Goal: Task Accomplishment & Management: Complete application form

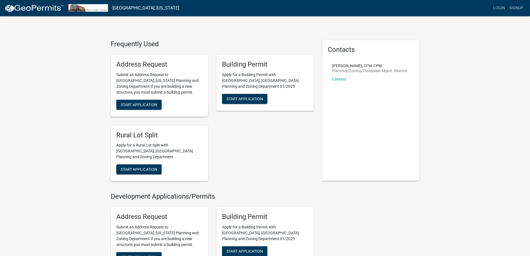
drag, startPoint x: 57, startPoint y: 141, endPoint x: 54, endPoint y: 136, distance: 6.2
click at [246, 96] on span "Start Application" at bounding box center [244, 98] width 36 height 4
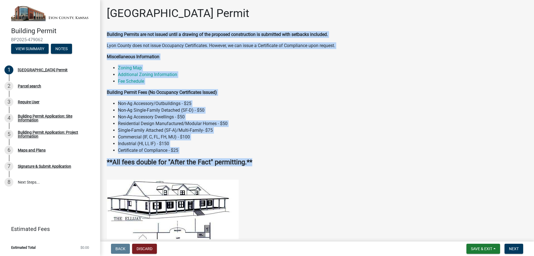
drag, startPoint x: 264, startPoint y: 159, endPoint x: 105, endPoint y: 34, distance: 202.6
click at [105, 34] on div "Building Permits are not issued until a drawing of the proposed construction is…" at bounding box center [317, 103] width 429 height 144
copy div "Building Permits are not issued until a drawing of the proposed construction is…"
click at [324, 118] on li "Non-Ag Accessory Dwellings - $50" at bounding box center [322, 116] width 409 height 7
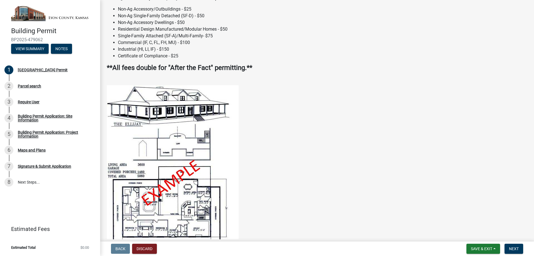
scroll to position [195, 0]
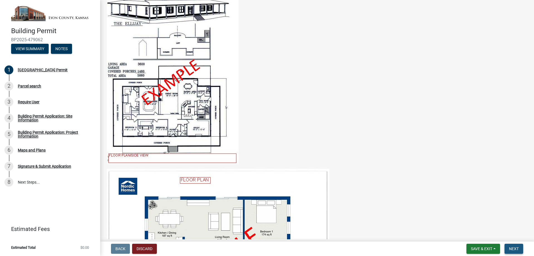
click at [515, 248] on span "Next" at bounding box center [514, 248] width 10 height 4
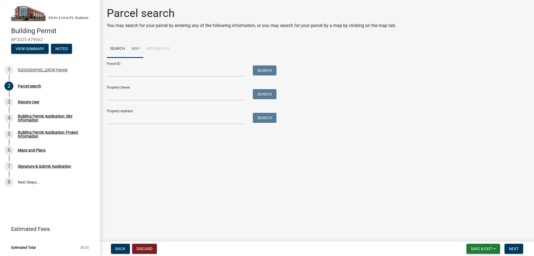
click at [133, 48] on link "Map" at bounding box center [135, 49] width 15 height 18
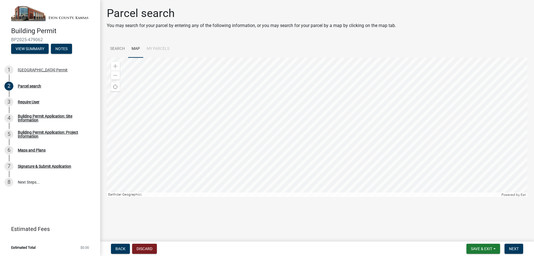
click at [167, 49] on li "My Parcels" at bounding box center [157, 49] width 29 height 18
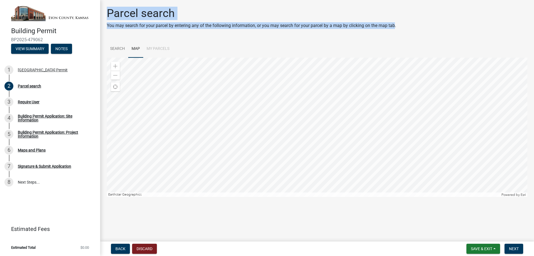
drag, startPoint x: 394, startPoint y: 24, endPoint x: 106, endPoint y: 1, distance: 289.6
click at [106, 1] on main "Parcel search You may search for your parcel by entering any of the following i…" at bounding box center [317, 119] width 434 height 239
copy div "Parcel search You may search for your parcel by entering any of the following i…"
click at [114, 50] on link "Search" at bounding box center [117, 49] width 21 height 18
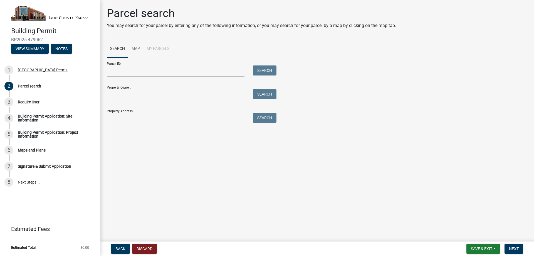
click at [41, 70] on div "[GEOGRAPHIC_DATA] Permit" at bounding box center [43, 70] width 50 height 4
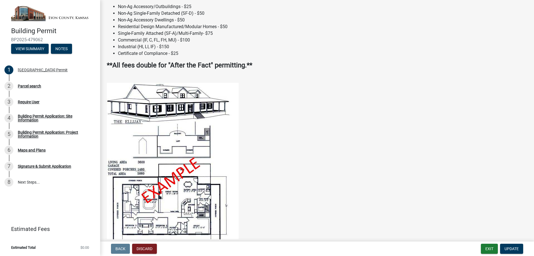
scroll to position [83, 0]
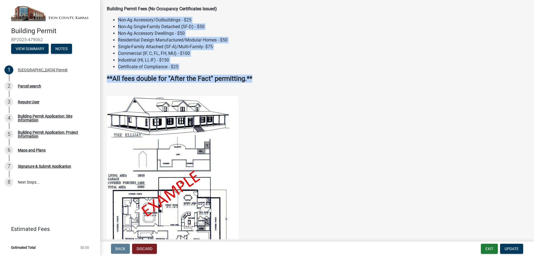
drag, startPoint x: 253, startPoint y: 75, endPoint x: 103, endPoint y: 19, distance: 159.6
click at [103, 19] on div "Building Permits are not issued until a drawing of the proposed construction is…" at bounding box center [317, 20] width 429 height 144
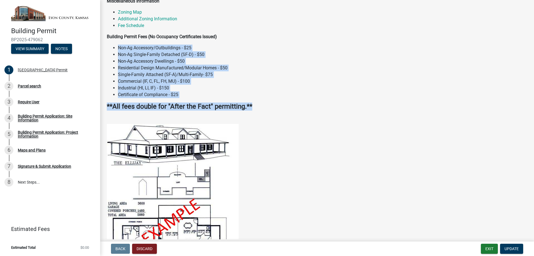
scroll to position [0, 0]
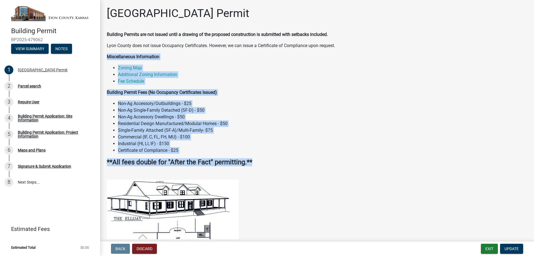
drag, startPoint x: 106, startPoint y: 57, endPoint x: 254, endPoint y: 161, distance: 180.5
click at [254, 161] on div "Building Permits are not issued until a drawing of the proposed construction is…" at bounding box center [317, 103] width 429 height 144
copy div "Miscellaneous Information Zoning Map Additional Zoning Information Fee Schedule…"
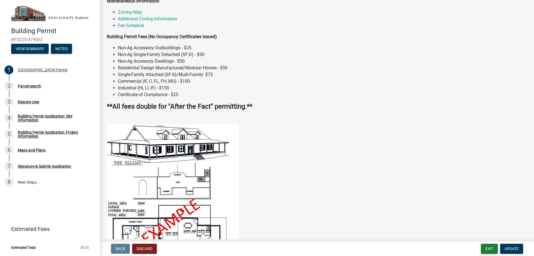
drag, startPoint x: 295, startPoint y: 124, endPoint x: 262, endPoint y: 128, distance: 33.1
click at [295, 124] on figure at bounding box center [317, 213] width 420 height 179
click at [179, 132] on img at bounding box center [173, 213] width 132 height 179
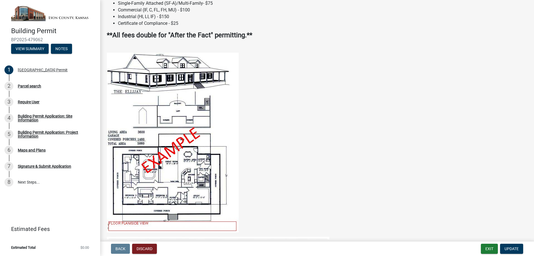
scroll to position [195, 0]
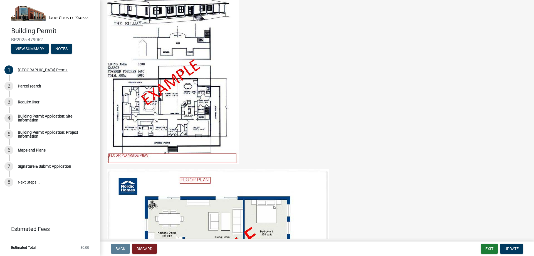
click at [152, 120] on img at bounding box center [173, 74] width 132 height 179
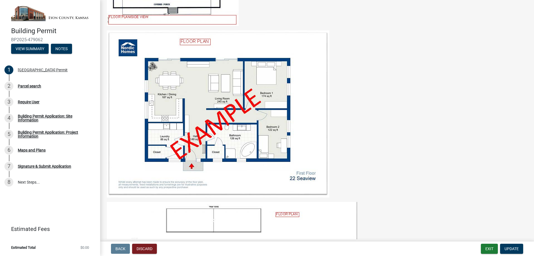
scroll to position [389, 0]
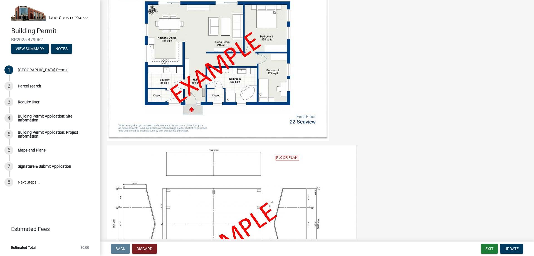
click at [262, 183] on img at bounding box center [232, 231] width 250 height 172
click at [258, 194] on img at bounding box center [232, 231] width 250 height 172
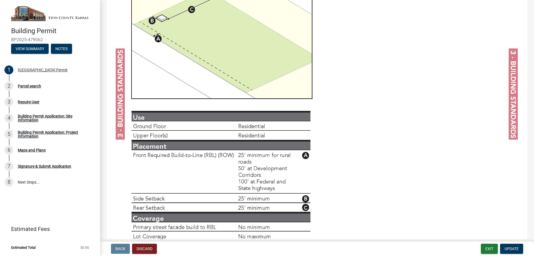
scroll to position [1641, 0]
drag, startPoint x: 246, startPoint y: 102, endPoint x: 242, endPoint y: 64, distance: 38.9
click at [242, 64] on img at bounding box center [317, 210] width 420 height 544
click at [241, 69] on img at bounding box center [317, 210] width 420 height 544
click at [399, 119] on img at bounding box center [317, 210] width 420 height 544
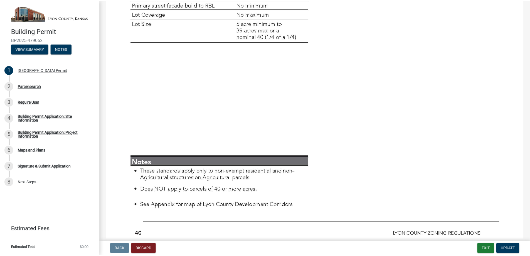
scroll to position [1897, 0]
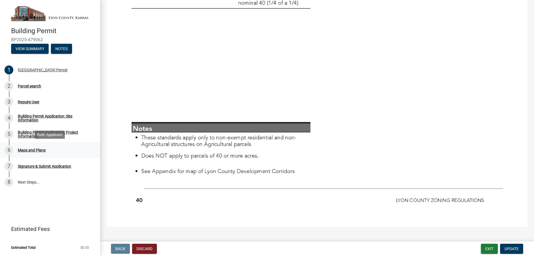
click at [32, 149] on div "Maps and Plans" at bounding box center [32, 150] width 28 height 4
click at [36, 166] on div "Signature & Submit Application" at bounding box center [44, 166] width 53 height 4
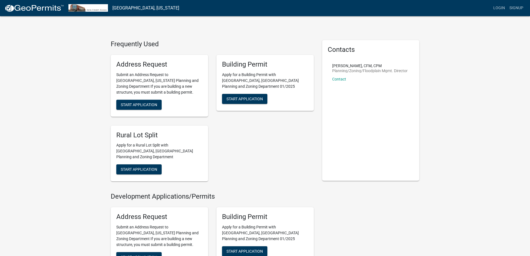
click at [25, 6] on img at bounding box center [34, 8] width 60 height 8
drag, startPoint x: 156, startPoint y: 8, endPoint x: 106, endPoint y: 5, distance: 50.4
click at [106, 5] on nav "[GEOGRAPHIC_DATA], [US_STATE] more_horiz Login Signup" at bounding box center [265, 8] width 530 height 16
copy nav "[GEOGRAPHIC_DATA], [US_STATE] more_horiz"
